Goal: Task Accomplishment & Management: Use online tool/utility

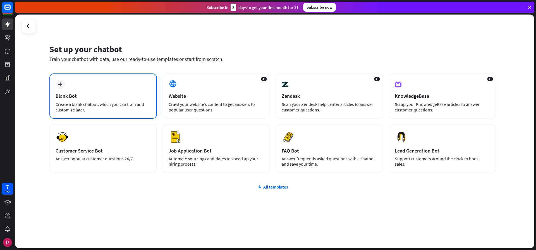
click at [100, 93] on div "Blank Bot" at bounding box center [103, 96] width 95 height 6
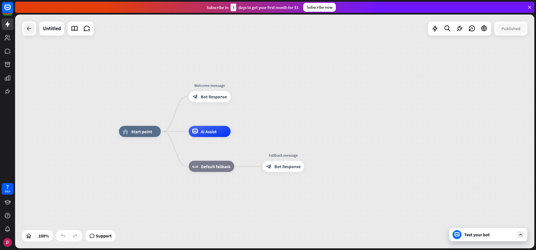
click at [30, 32] on div at bounding box center [28, 28] width 11 height 11
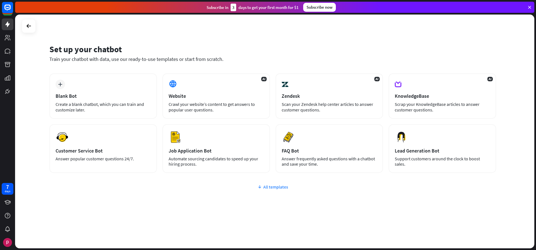
click at [267, 188] on div "All templates" at bounding box center [272, 187] width 447 height 6
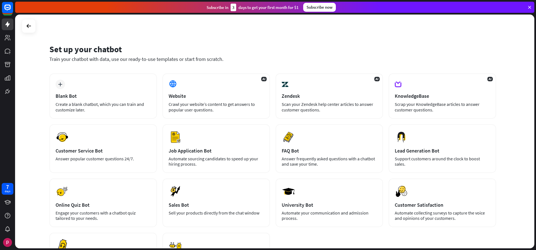
drag, startPoint x: 49, startPoint y: 45, endPoint x: 249, endPoint y: 51, distance: 200.5
click at [249, 51] on div "Set up your chatbot Train your chatbot with data, use our ready-to-use template…" at bounding box center [274, 132] width 519 height 234
click at [249, 51] on div "Set up your chatbot" at bounding box center [272, 49] width 447 height 11
drag, startPoint x: 67, startPoint y: 48, endPoint x: 73, endPoint y: 49, distance: 5.6
click at [73, 49] on div "Set up your chatbot" at bounding box center [272, 49] width 447 height 11
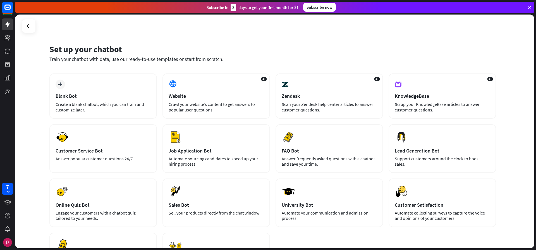
click at [55, 50] on div "Set up your chatbot" at bounding box center [272, 49] width 447 height 11
drag, startPoint x: 49, startPoint y: 47, endPoint x: 201, endPoint y: 62, distance: 153.5
click at [201, 62] on div "Set up your chatbot Train your chatbot with data, use our ready-to-use template…" at bounding box center [274, 132] width 519 height 234
click at [201, 62] on div "Set up your chatbot Train your chatbot with data, use our ready-to-use template…" at bounding box center [272, 57] width 447 height 34
click at [529, 6] on icon at bounding box center [529, 7] width 5 height 5
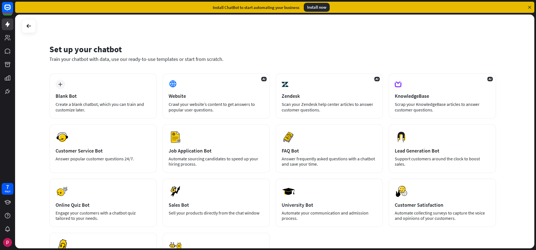
click at [529, 6] on icon at bounding box center [529, 7] width 5 height 5
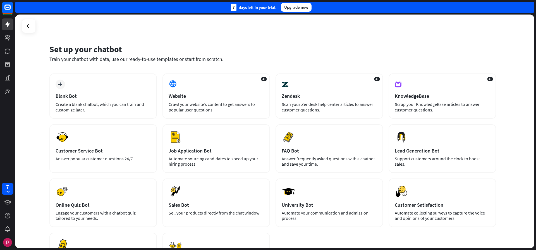
click at [529, 6] on div "7 days left in your trial. Upgrade now" at bounding box center [274, 7] width 519 height 11
click at [114, 101] on div "Create a blank chatbot, which you can train and customize later." at bounding box center [103, 106] width 95 height 11
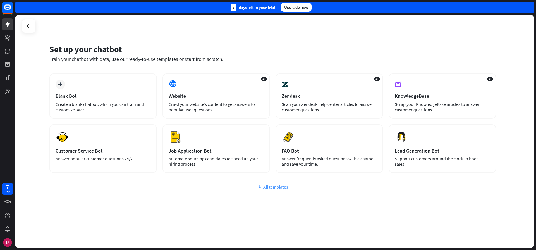
click at [283, 186] on div "All templates" at bounding box center [272, 187] width 447 height 6
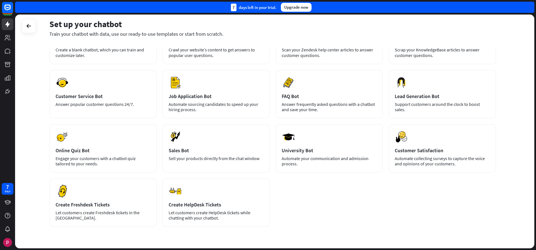
scroll to position [39, 0]
